Goal: Find specific page/section: Find specific page/section

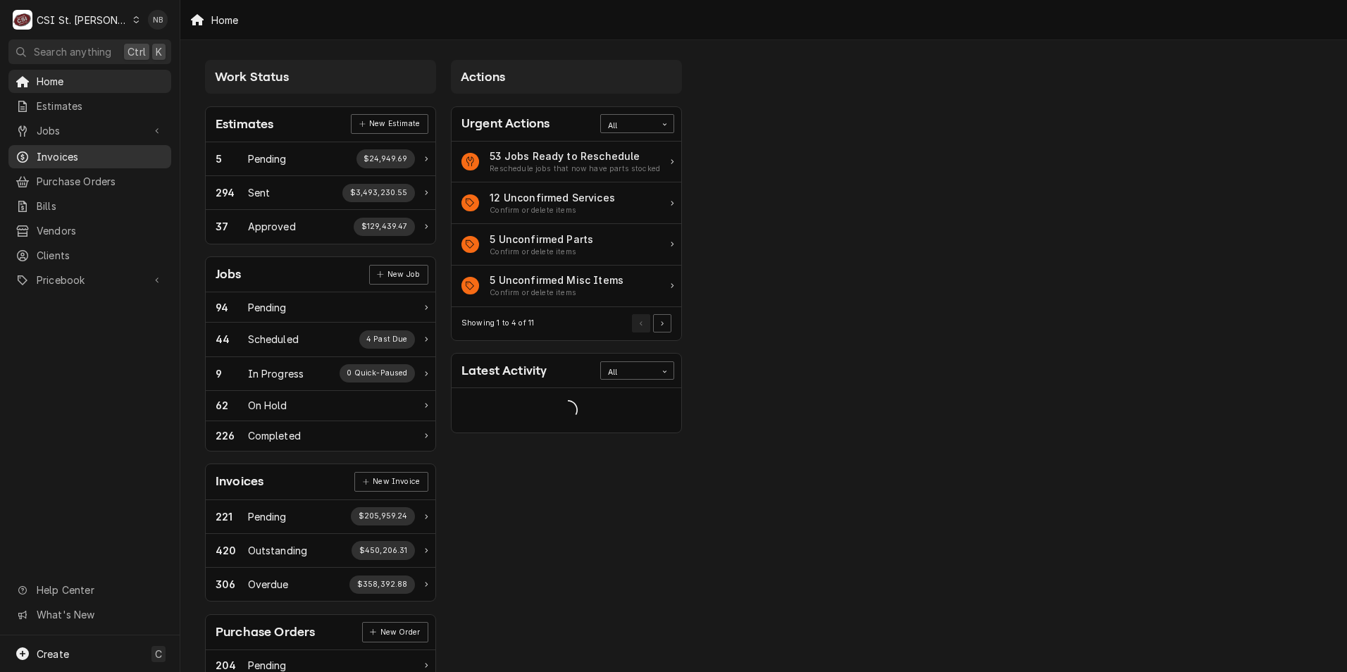
click at [87, 154] on span "Invoices" at bounding box center [100, 156] width 127 height 15
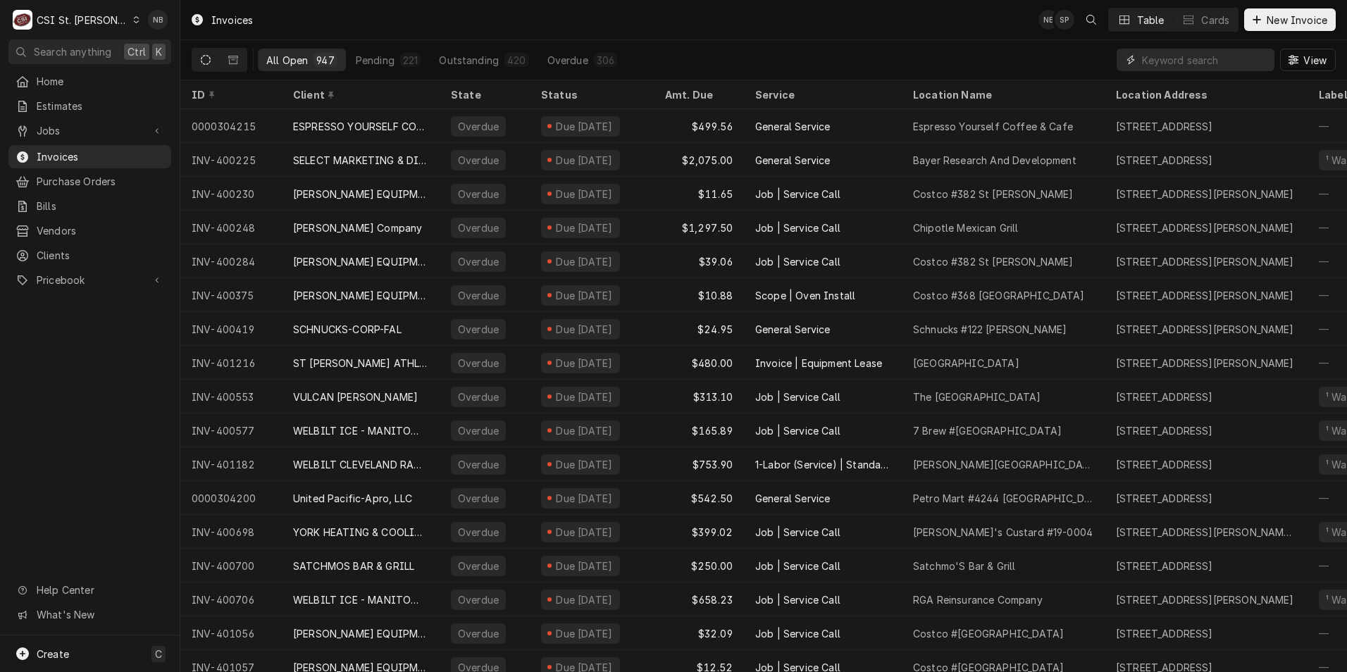
click at [1153, 63] on input "Dynamic Content Wrapper" at bounding box center [1204, 60] width 125 height 23
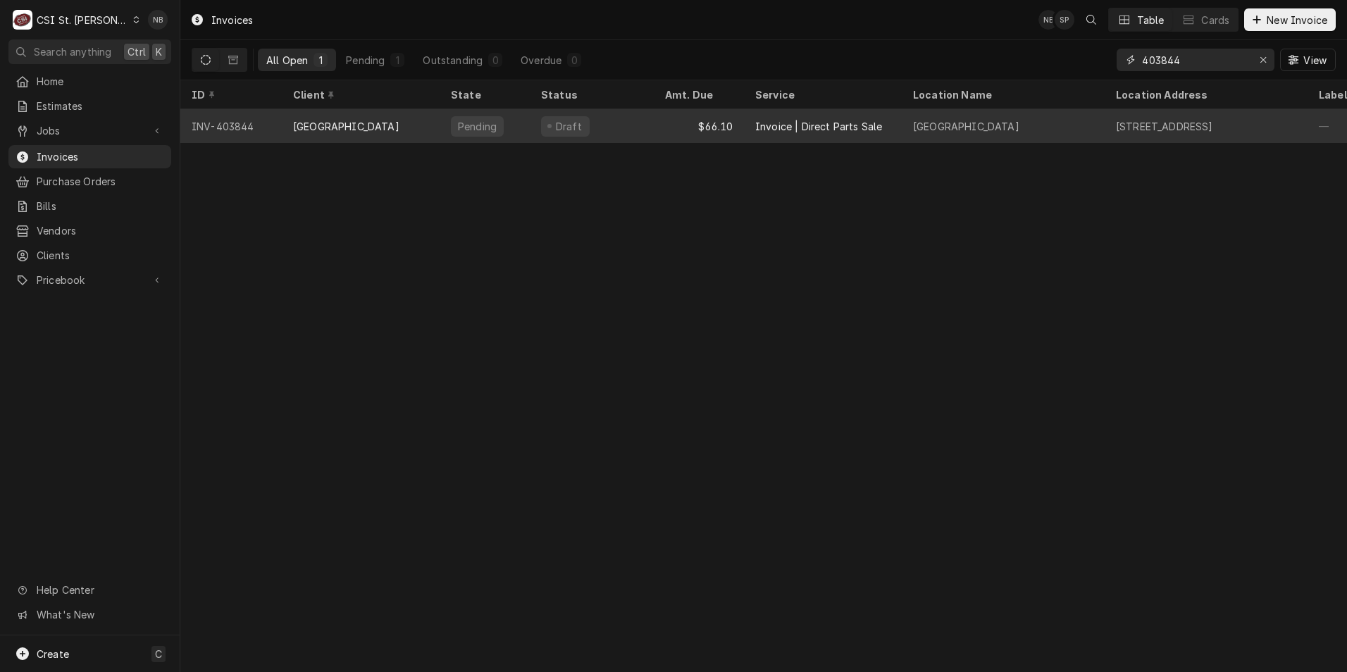
type input "403844"
click at [658, 132] on div "$66.10" at bounding box center [699, 126] width 90 height 34
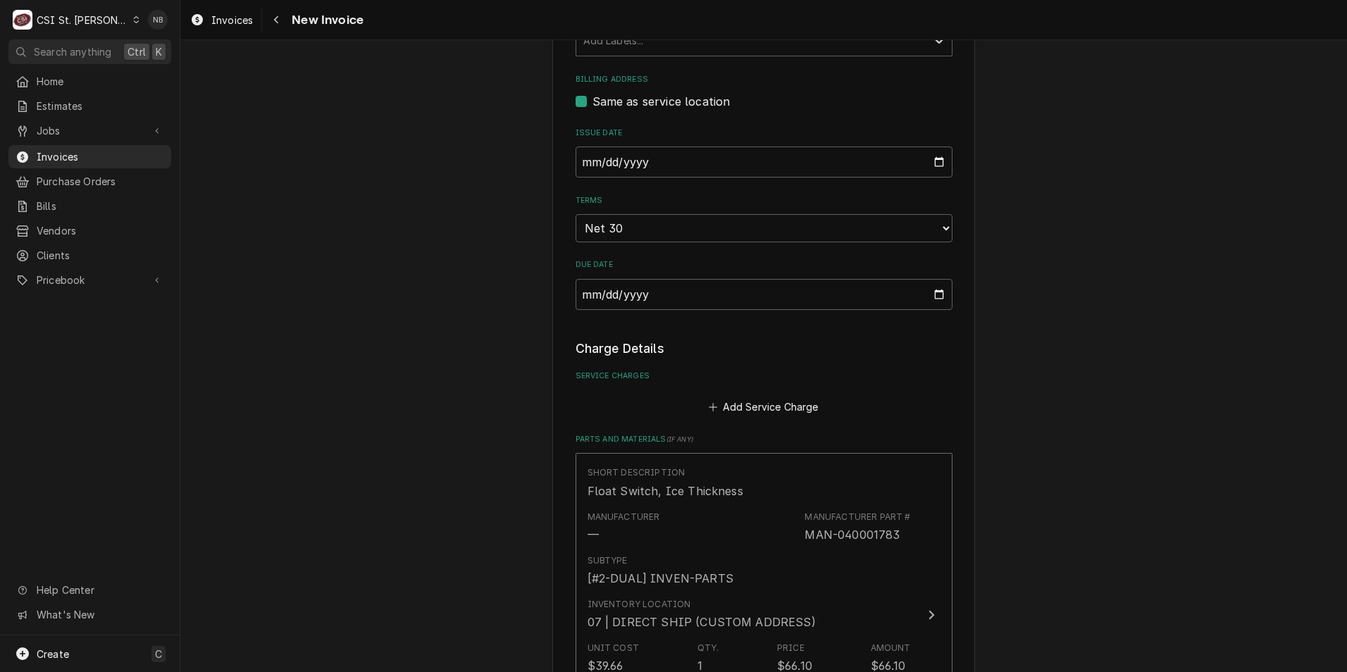
scroll to position [493, 0]
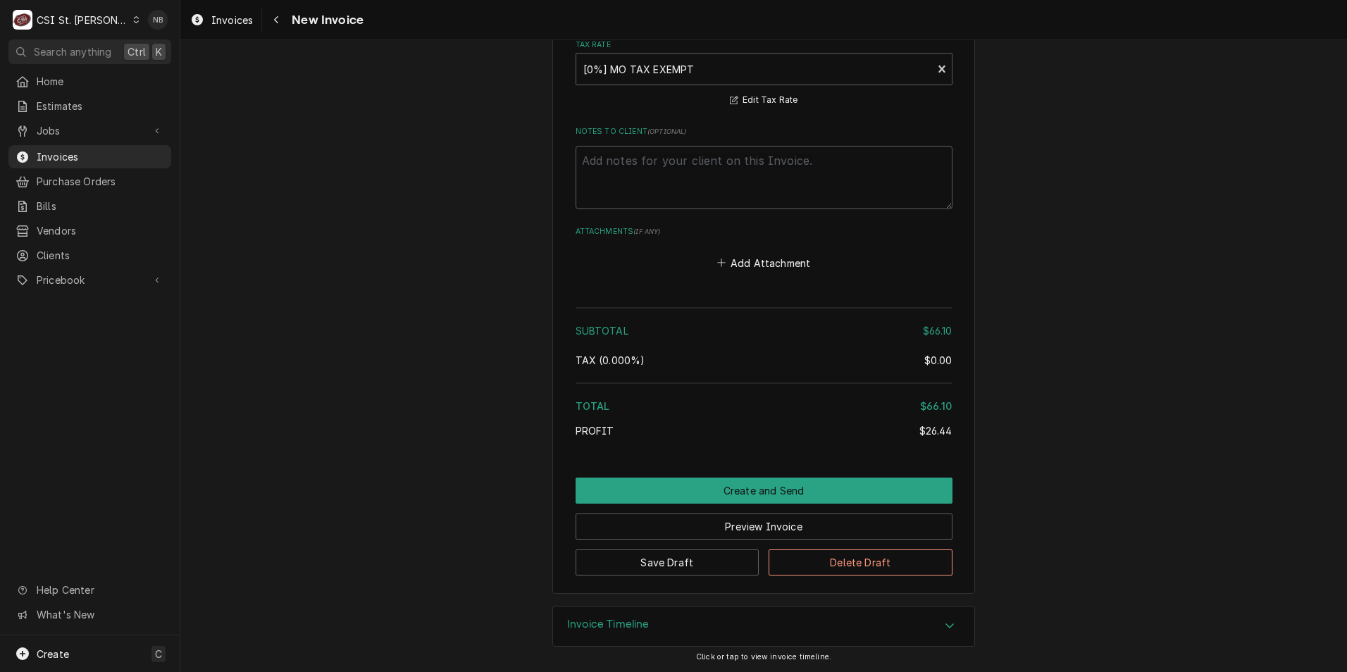
click at [778, 620] on div "Invoice Timeline" at bounding box center [763, 625] width 421 height 39
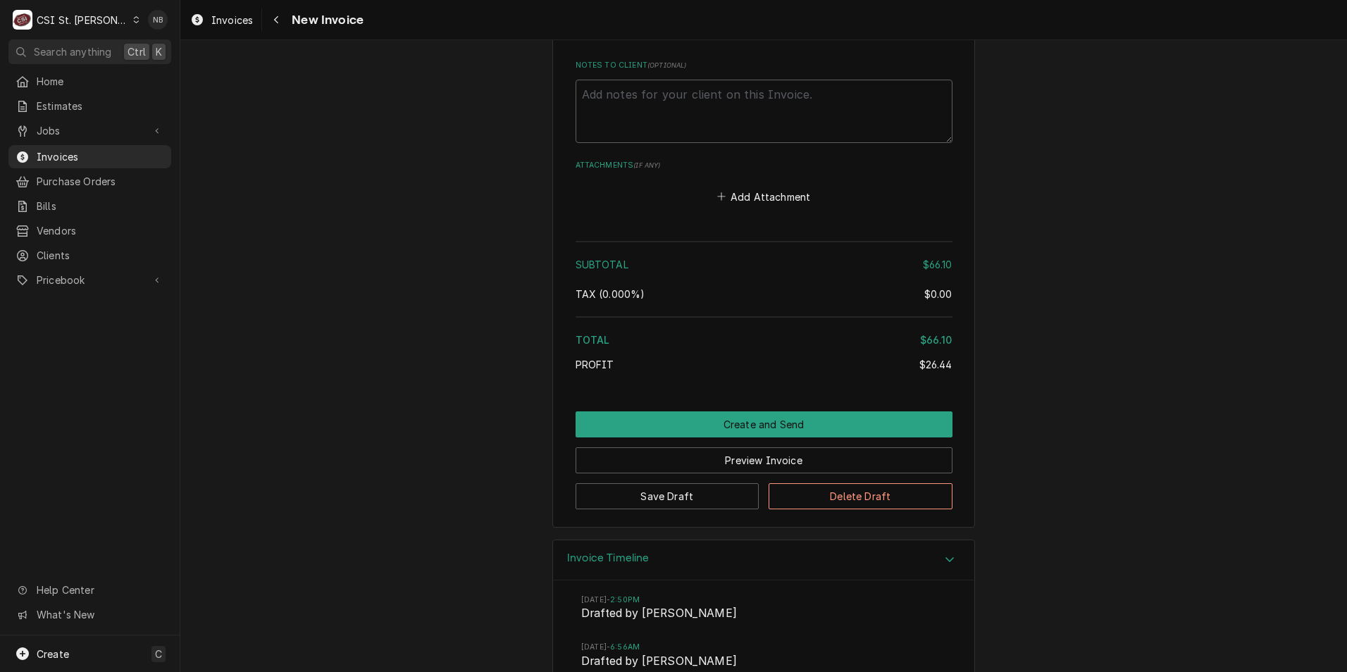
scroll to position [1540, 0]
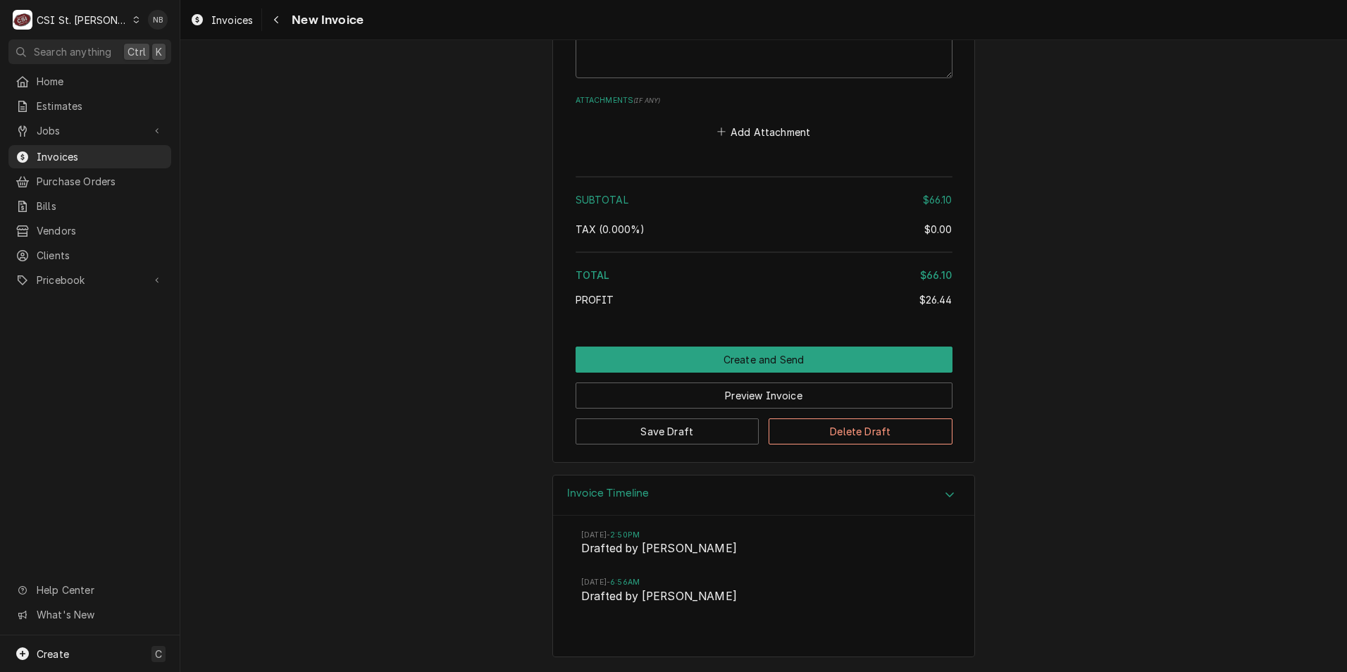
click at [851, 499] on div "Invoice Timeline" at bounding box center [763, 495] width 421 height 40
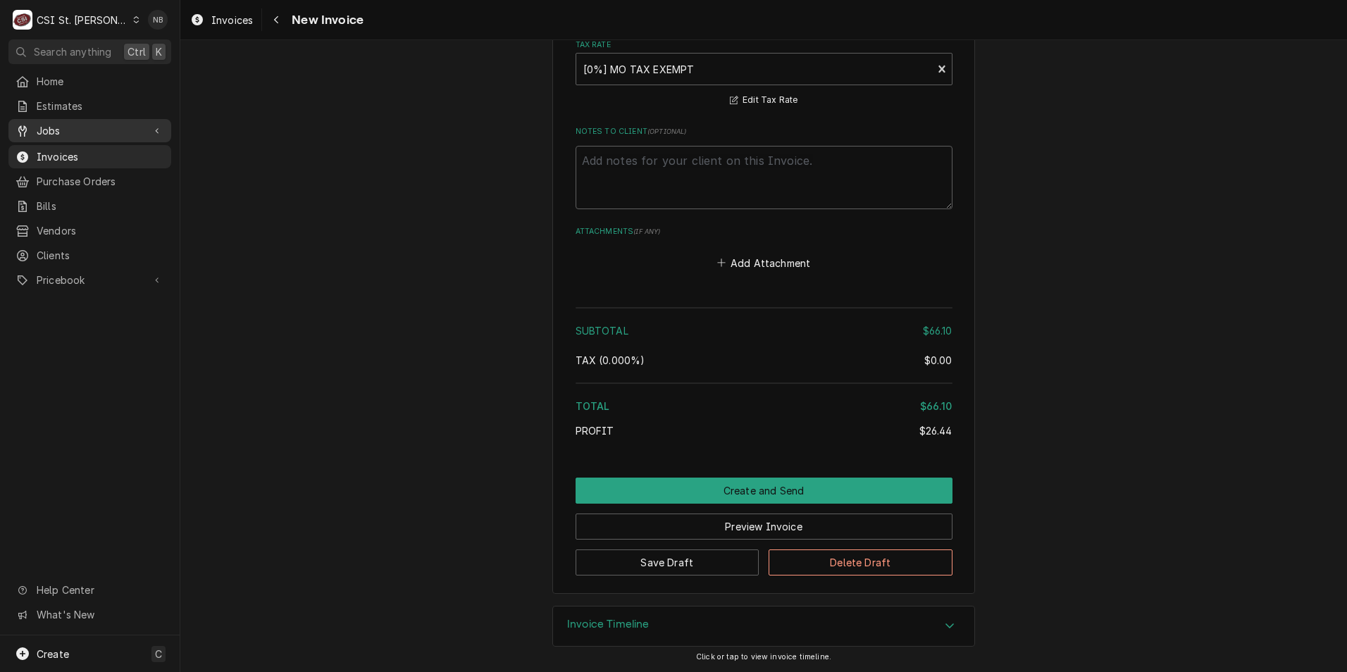
click at [83, 135] on link "Jobs" at bounding box center [89, 130] width 163 height 23
click at [92, 156] on span "Jobs" at bounding box center [100, 155] width 127 height 15
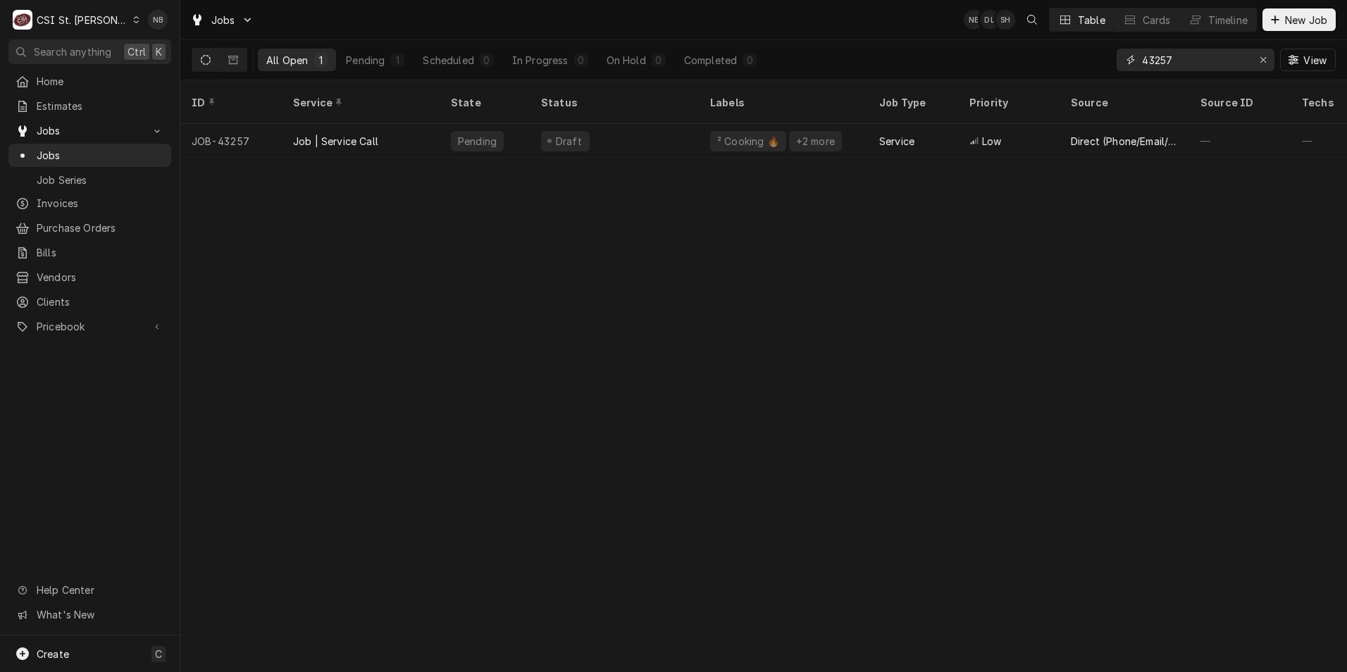
click at [1261, 59] on icon "Erase input" at bounding box center [1263, 60] width 8 height 10
